Goal: Information Seeking & Learning: Learn about a topic

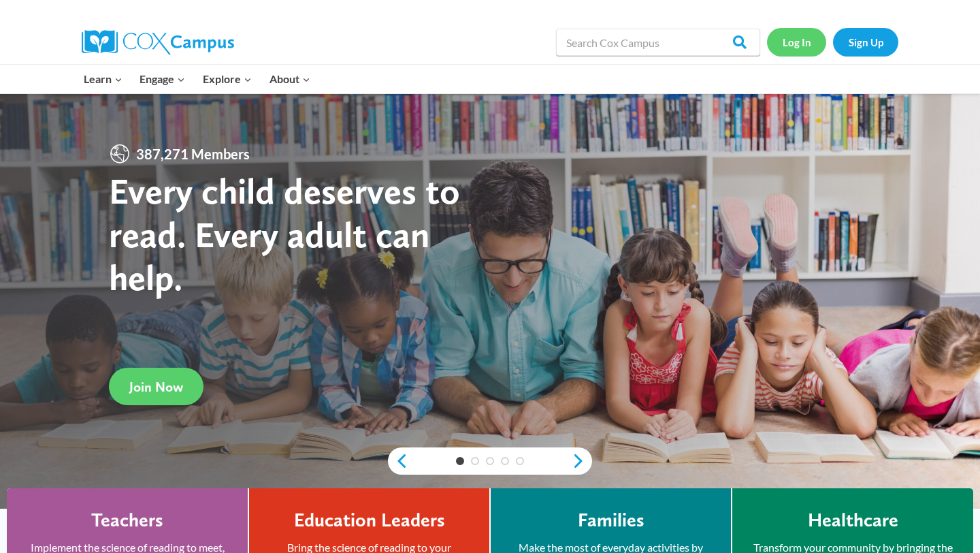
click at [795, 44] on link "Log In" at bounding box center [796, 42] width 59 height 28
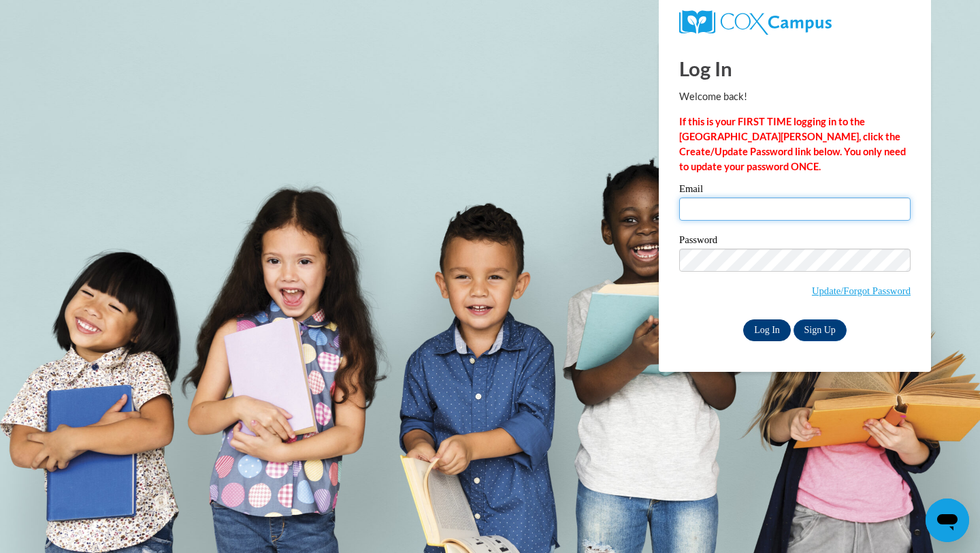
type input "[EMAIL_ADDRESS][DOMAIN_NAME]"
click at [766, 329] on input "Log In" at bounding box center [767, 330] width 48 height 22
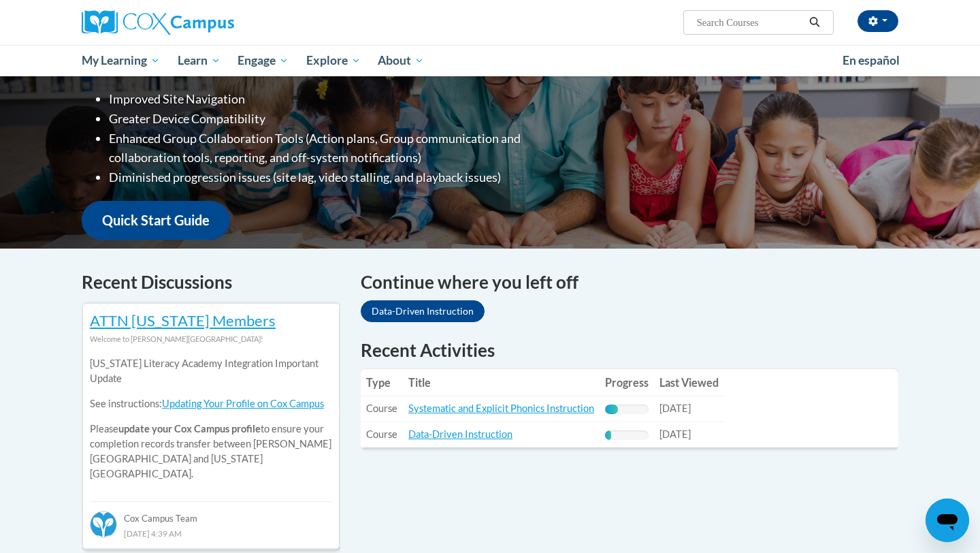
scroll to position [333, 0]
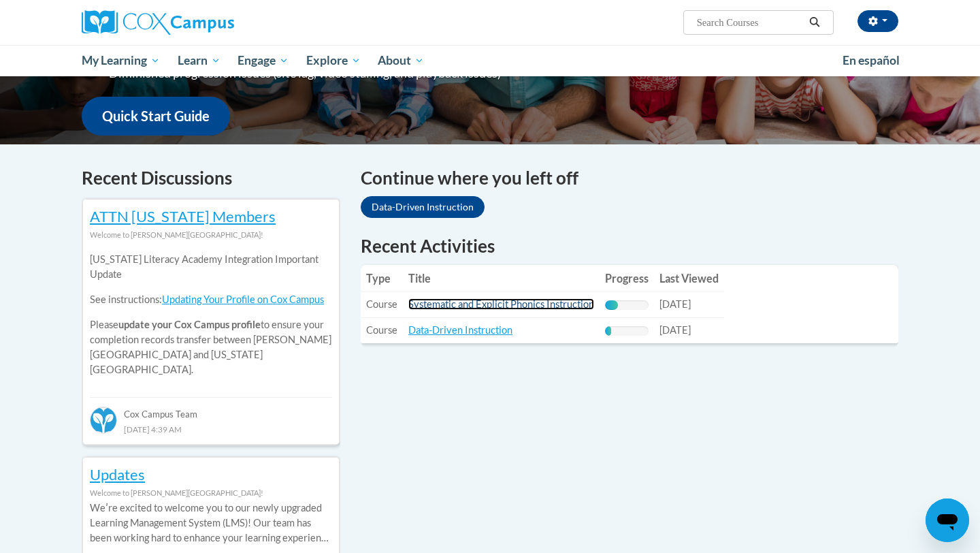
click at [531, 304] on link "Systematic and Explicit Phonics Instruction" at bounding box center [501, 304] width 186 height 12
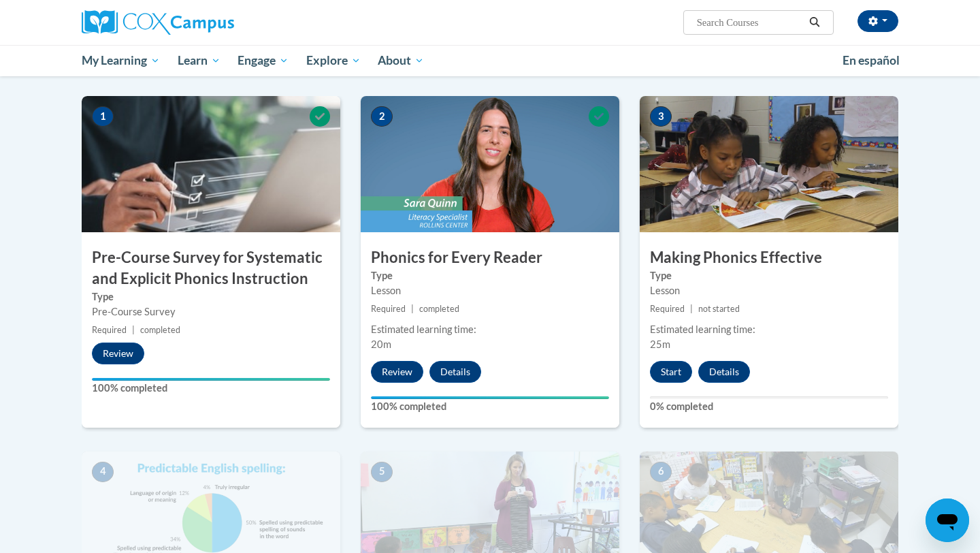
scroll to position [263, 0]
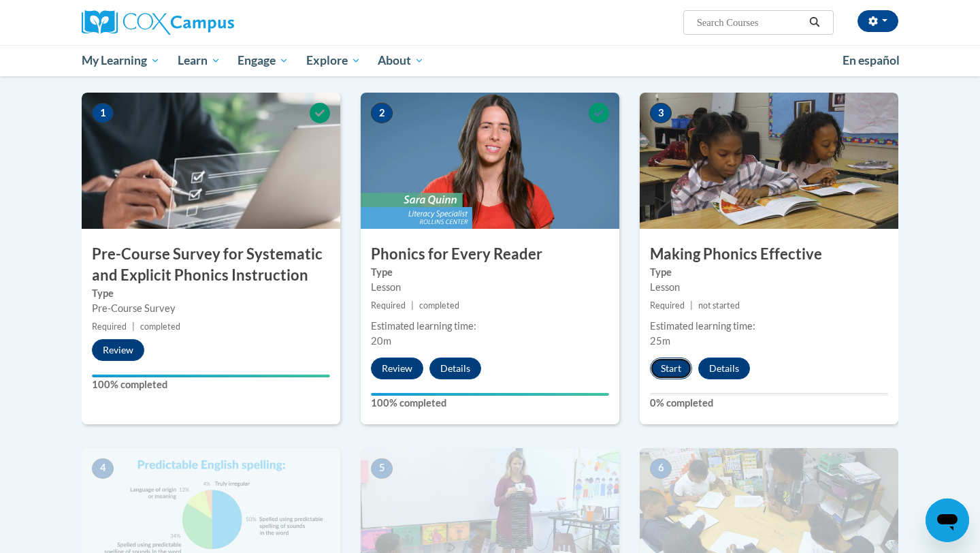
click at [667, 370] on button "Start" at bounding box center [671, 368] width 42 height 22
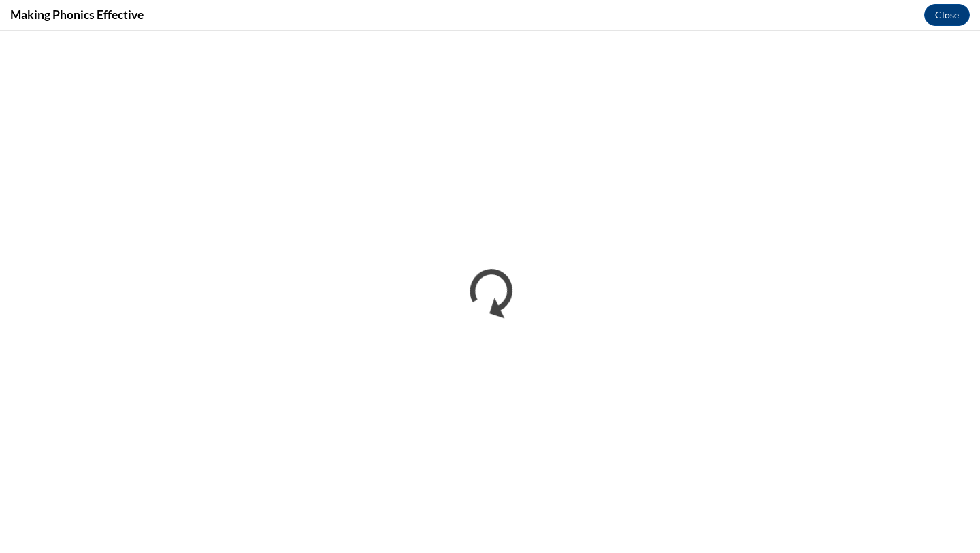
scroll to position [0, 0]
